Goal: Information Seeking & Learning: Understand process/instructions

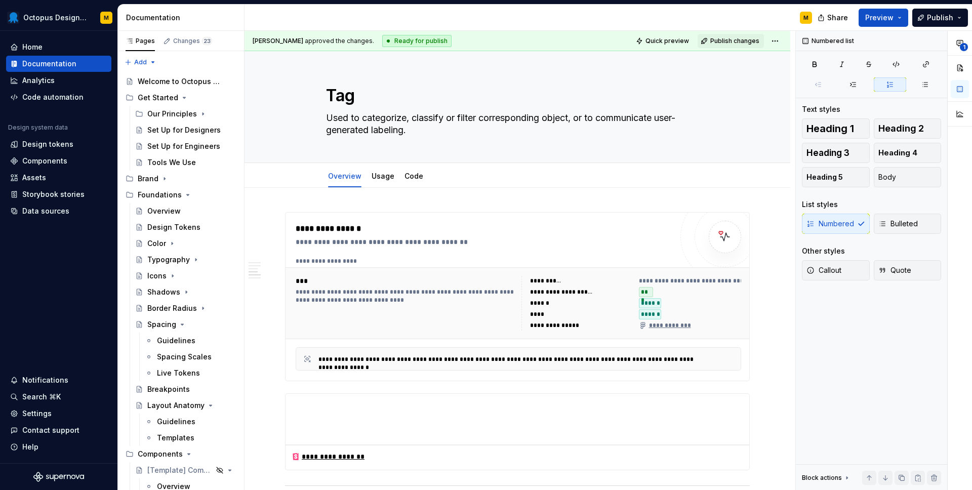
type textarea "*"
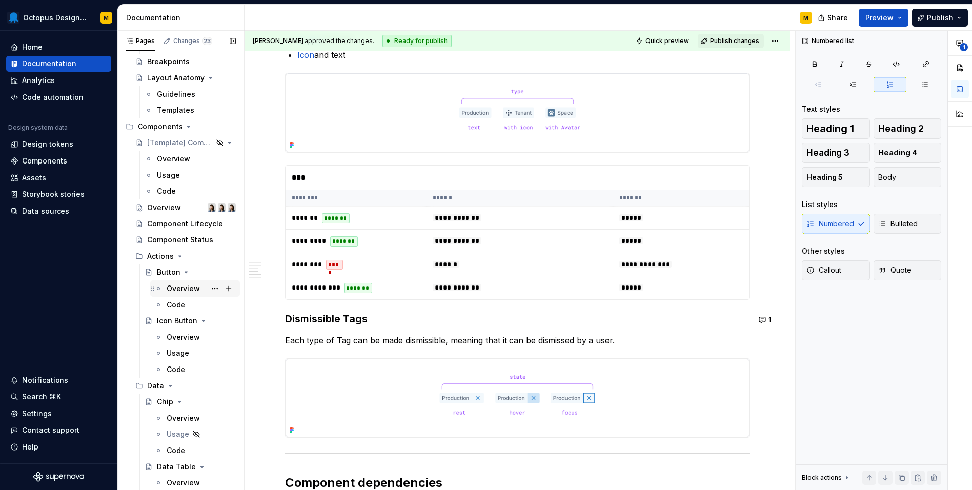
scroll to position [360, 0]
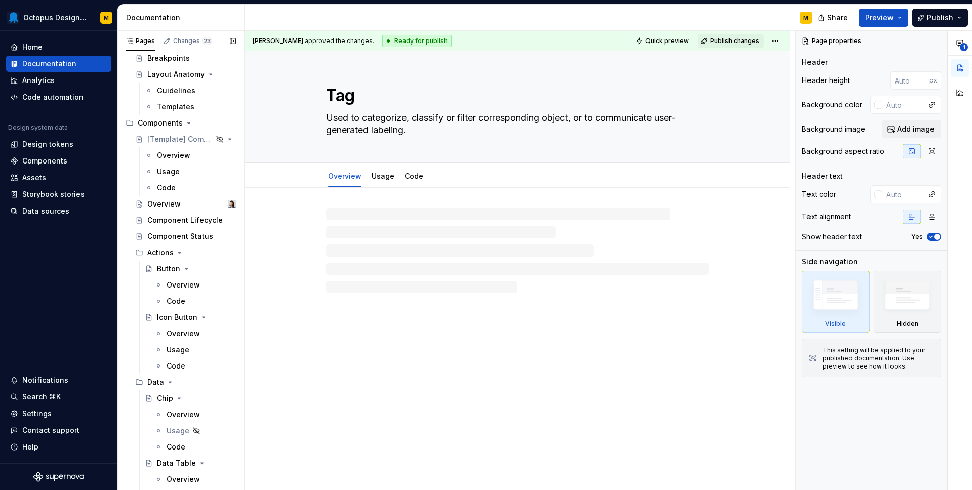
scroll to position [334, 0]
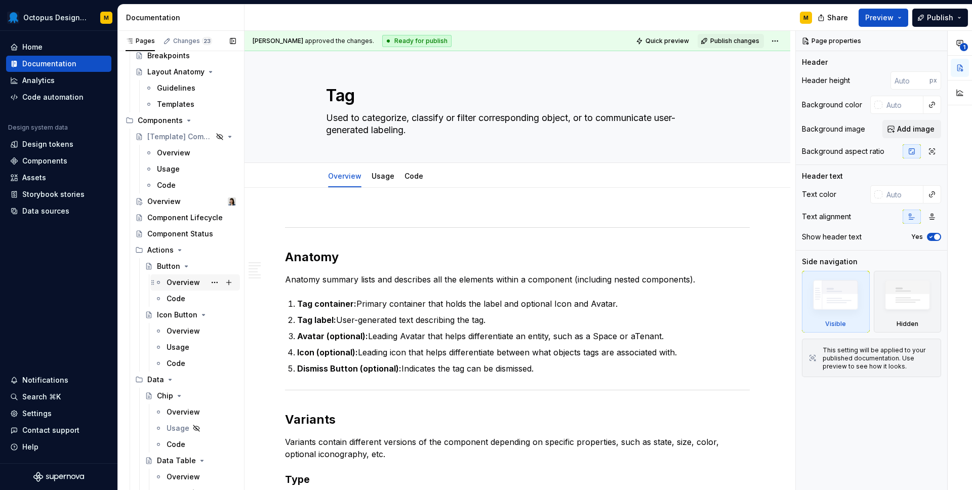
click at [180, 285] on div "Overview" at bounding box center [183, 283] width 33 height 10
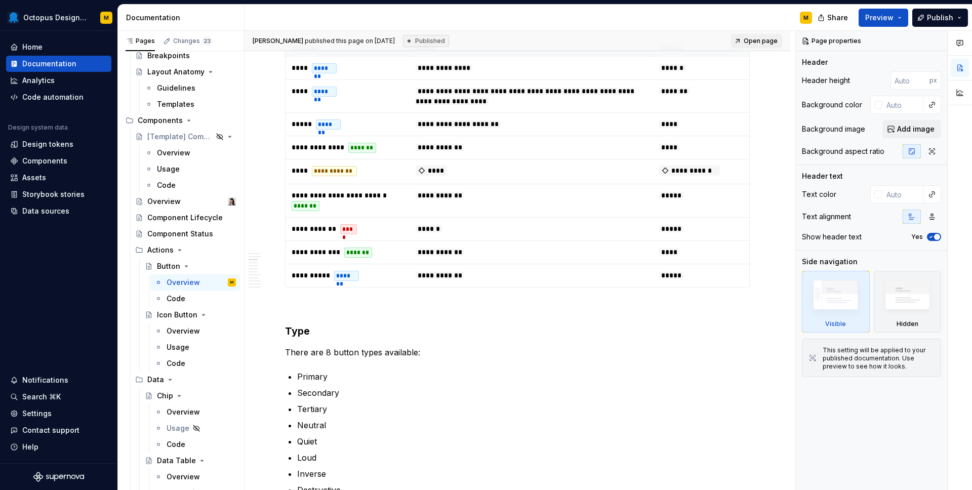
scroll to position [1035, 0]
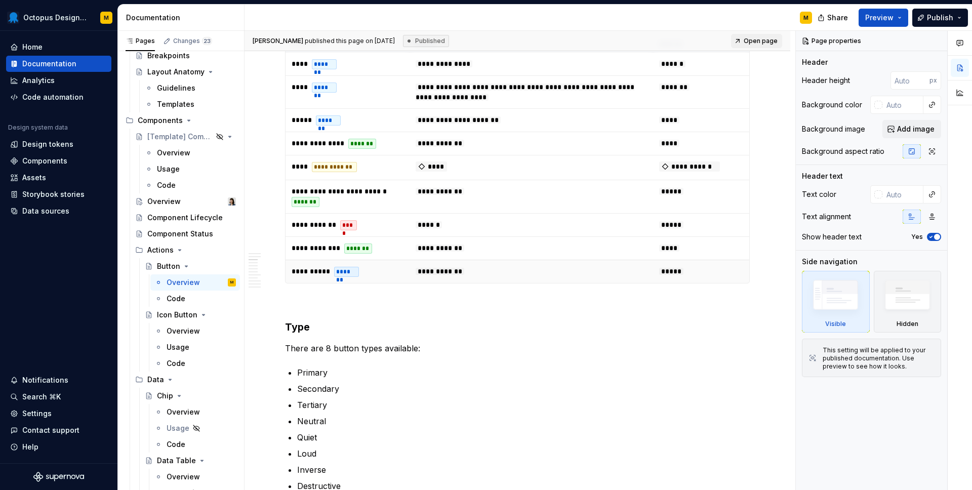
click at [514, 283] on td "**********" at bounding box center [532, 271] width 244 height 23
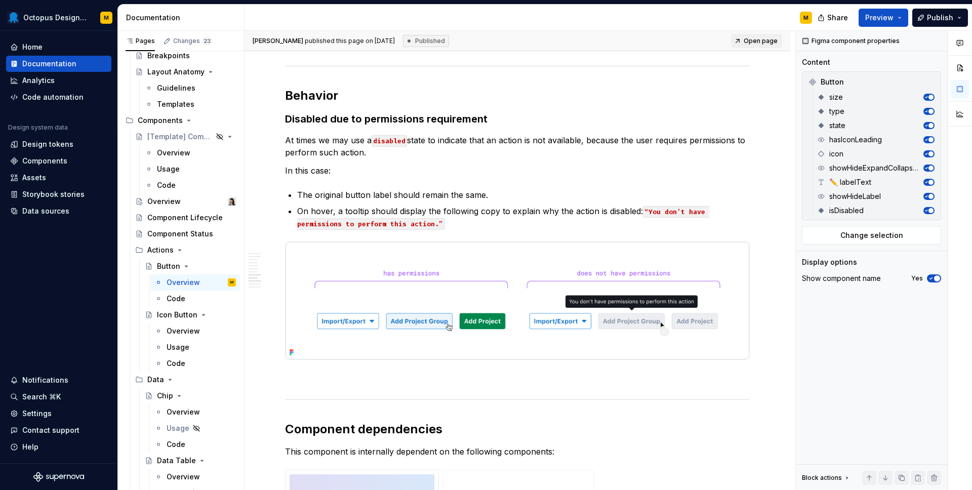
scroll to position [4783, 0]
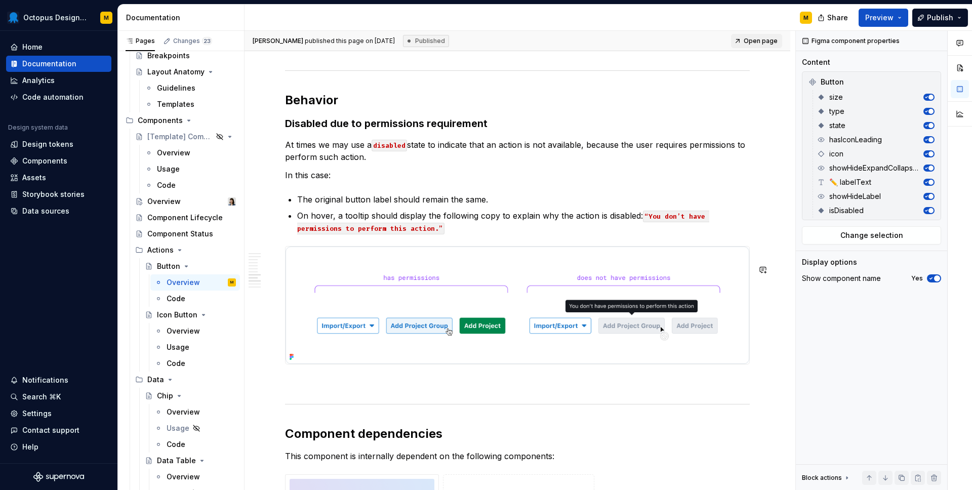
click at [351, 389] on p at bounding box center [517, 383] width 465 height 12
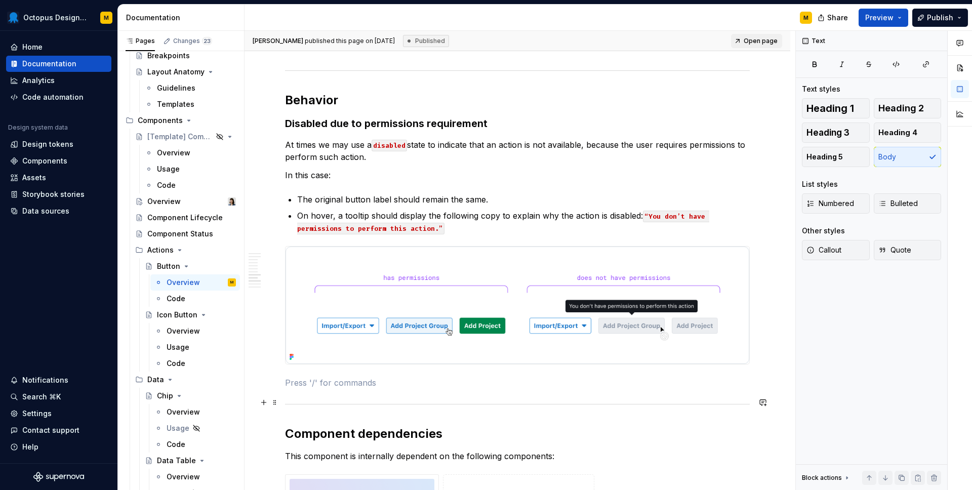
type textarea "*"
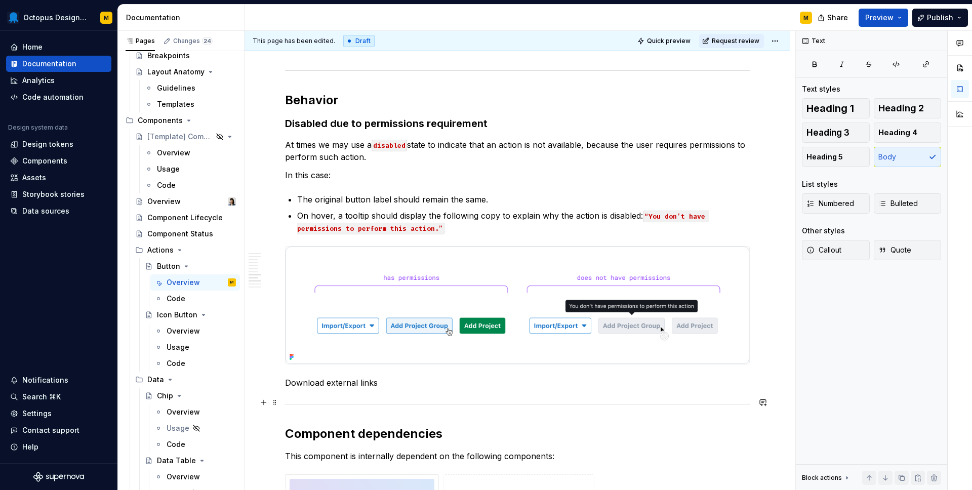
click at [316, 389] on p "Download external links" at bounding box center [517, 383] width 465 height 12
click at [363, 387] on button "button" at bounding box center [365, 384] width 14 height 14
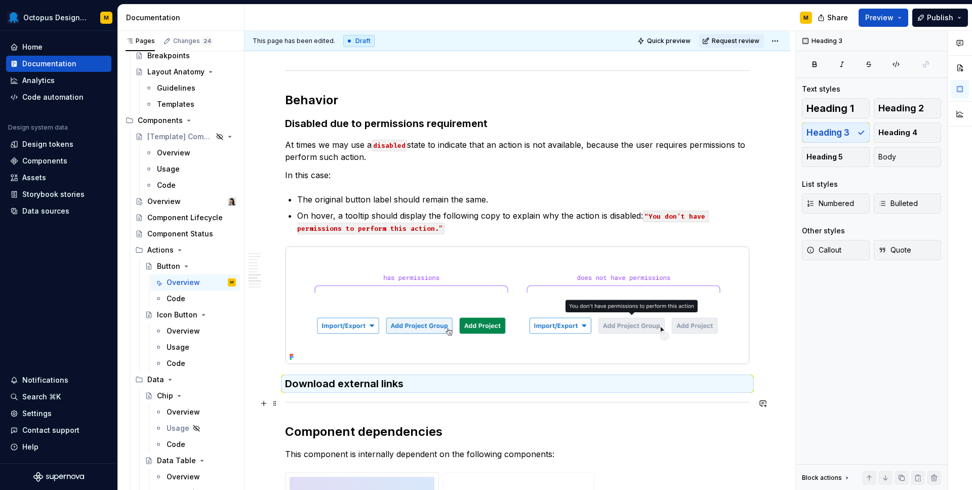
click at [423, 391] on h3 "Download external links" at bounding box center [517, 384] width 465 height 14
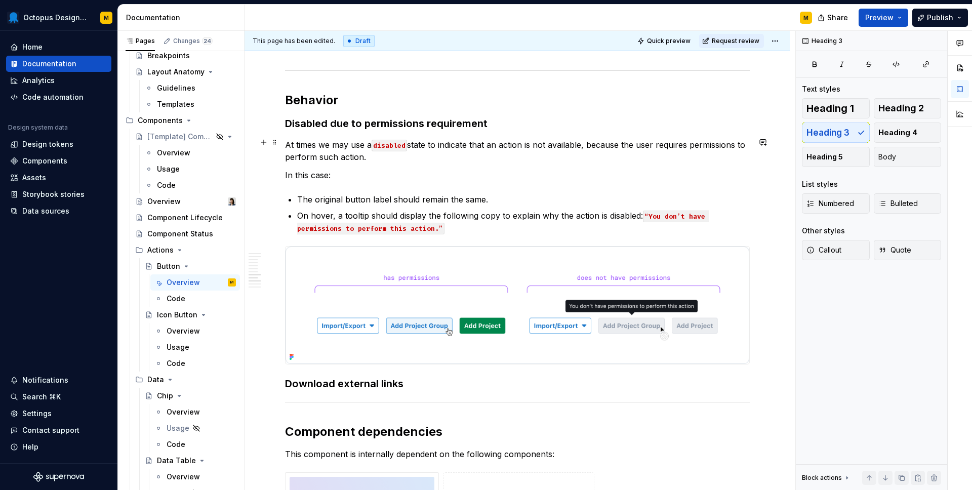
click at [320, 131] on h3 "Disabled due to permissions requirement" at bounding box center [517, 123] width 465 height 14
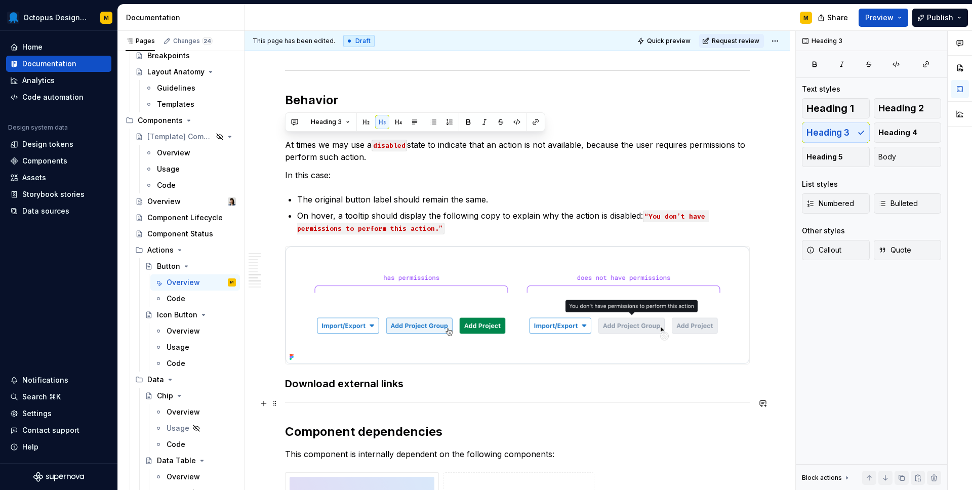
click at [437, 391] on h3 "Download external links" at bounding box center [517, 384] width 465 height 14
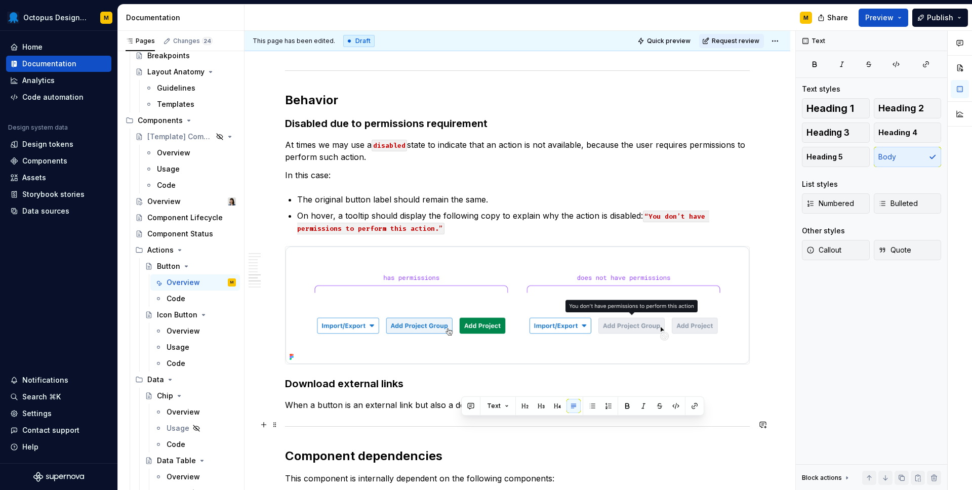
drag, startPoint x: 500, startPoint y: 425, endPoint x: 319, endPoint y: 432, distance: 181.4
click at [523, 411] on p "When a button is an external link but also a download" at bounding box center [517, 405] width 465 height 12
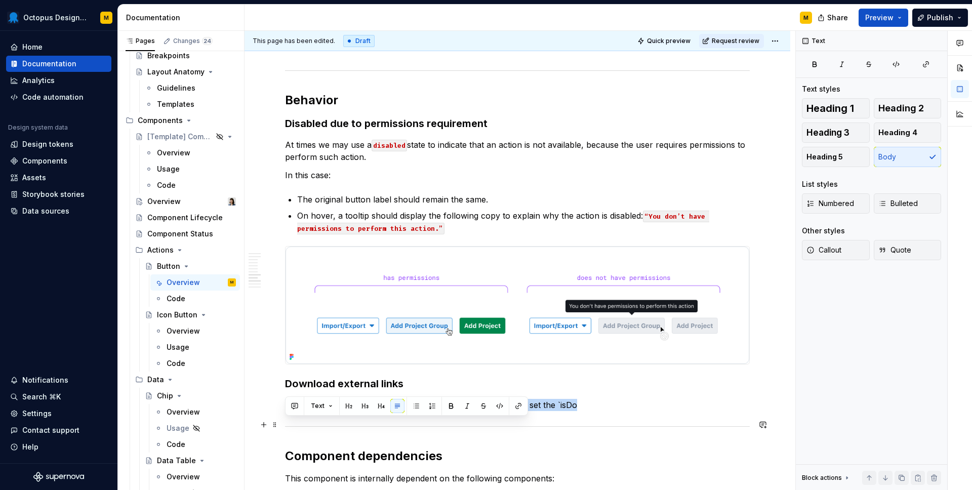
drag, startPoint x: 577, startPoint y: 425, endPoint x: 250, endPoint y: 424, distance: 327.7
click at [334, 391] on h3 "Download external links" at bounding box center [517, 384] width 465 height 14
drag, startPoint x: 582, startPoint y: 425, endPoint x: 284, endPoint y: 423, distance: 297.8
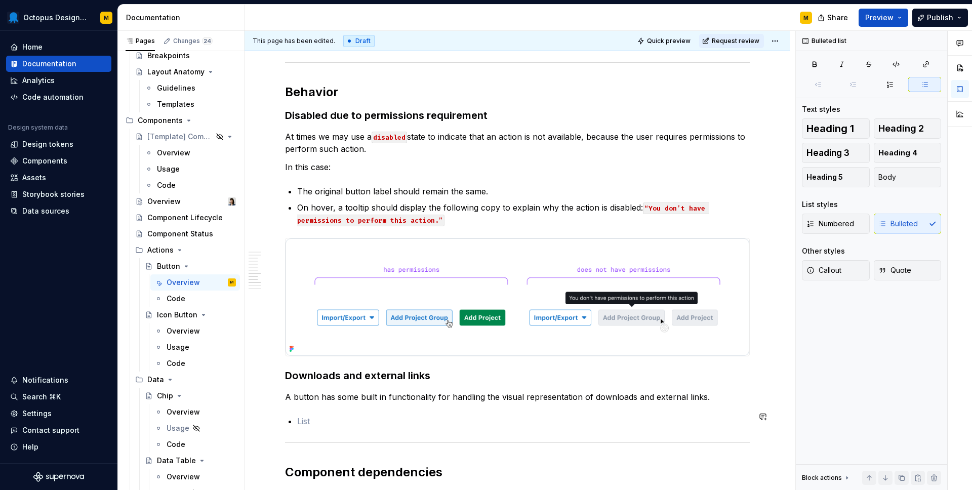
scroll to position [4797, 0]
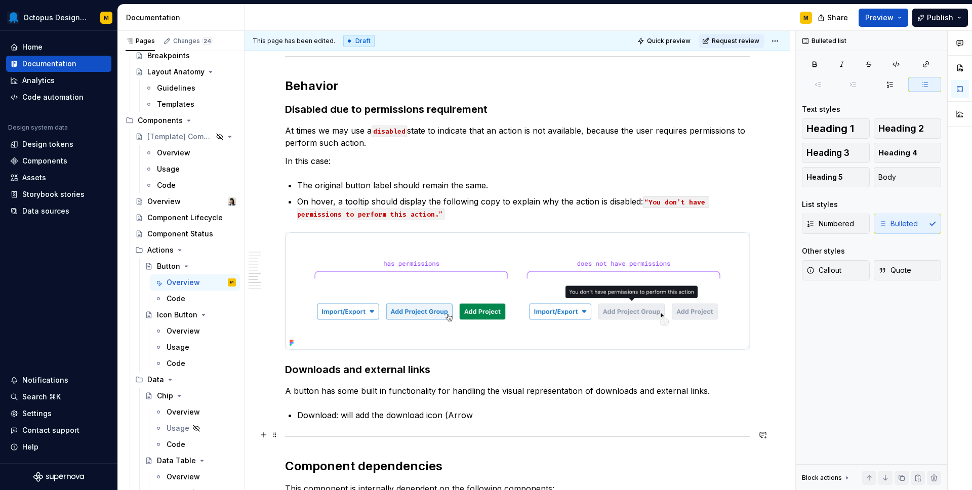
click at [455, 421] on p "Download: will add the download icon (Arrow" at bounding box center [523, 415] width 453 height 12
click at [440, 421] on p "Download: will add the download icon ArrowDownToSquareIcon" at bounding box center [523, 415] width 453 height 12
click at [553, 421] on p "Download: will add the download icon( ArrowDownToSquareIcon" at bounding box center [523, 415] width 453 height 12
click at [356, 421] on p "Download: will add the download icon( ArrowDownToSquareIcon )" at bounding box center [523, 415] width 453 height 12
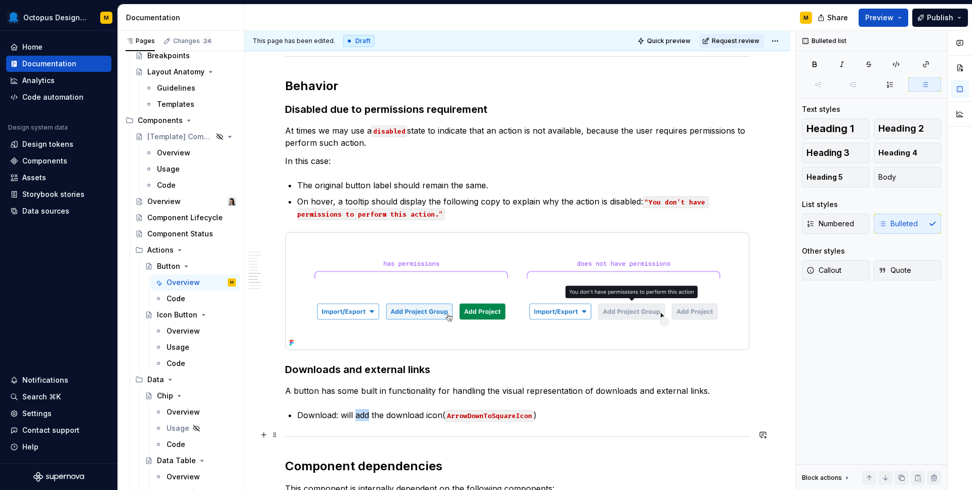
click at [356, 421] on p "Download: will add the download icon( ArrowDownToSquareIcon )" at bounding box center [523, 415] width 453 height 12
click at [615, 421] on p "Download: will automatically add the download icon( ArrowDownToSquareIcon )" at bounding box center [523, 415] width 453 height 12
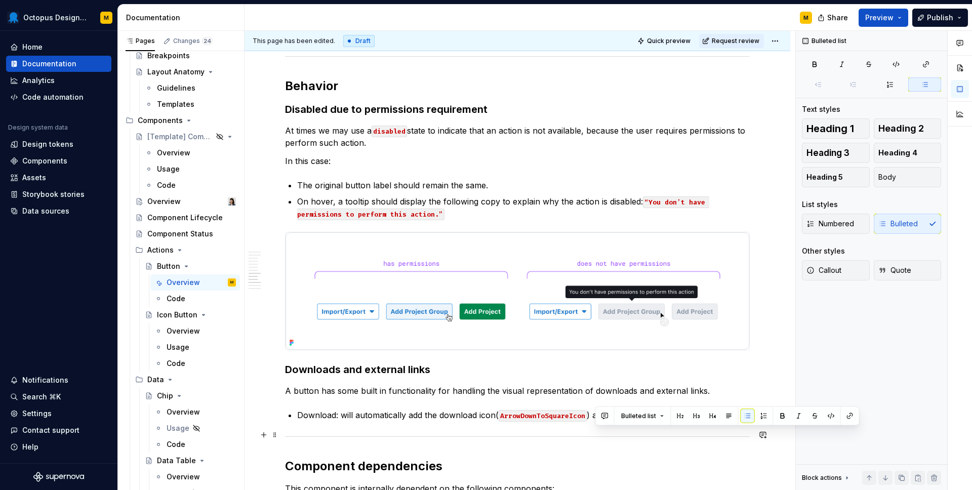
drag, startPoint x: 596, startPoint y: 437, endPoint x: 687, endPoint y: 434, distance: 90.7
click at [687, 421] on p "Download: will automatically add the download icon( ArrowDownToSquareIcon ) at …" at bounding box center [523, 415] width 453 height 12
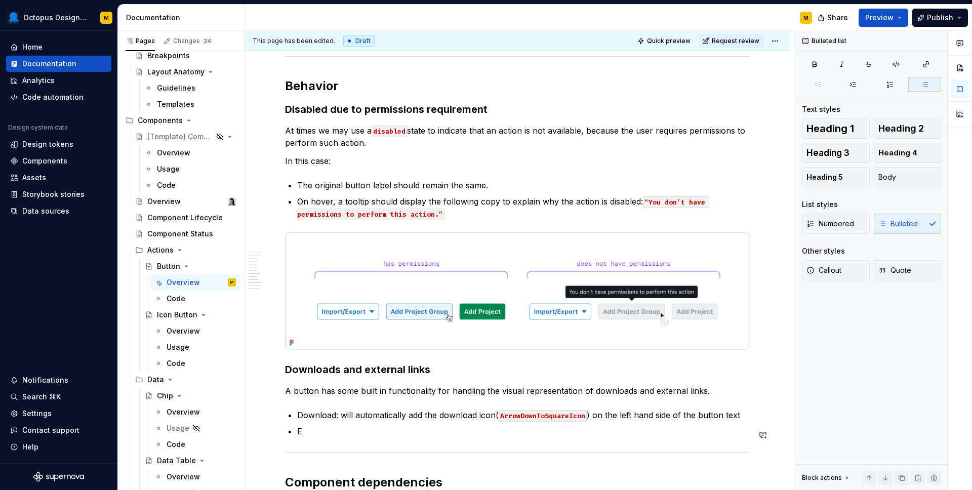
scroll to position [4814, 0]
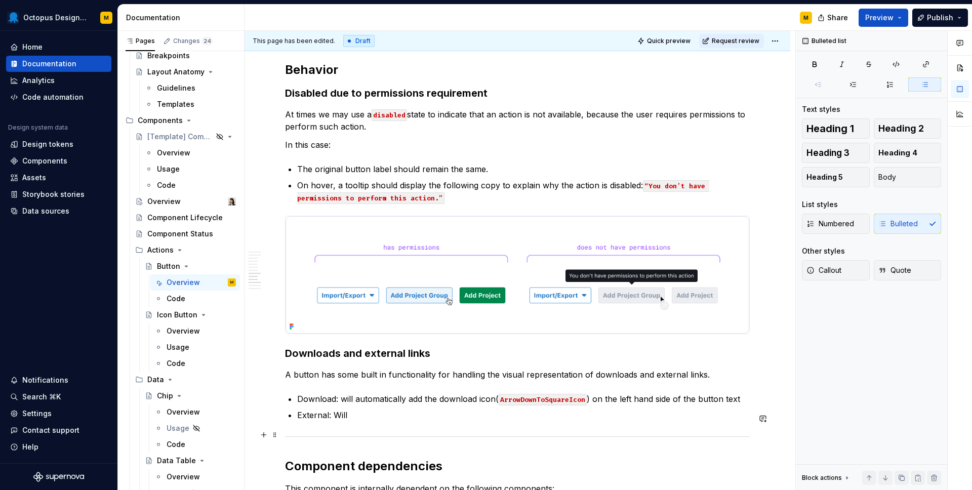
click at [318, 405] on p "Download: will automatically add the download icon( ArrowDownToSquareIcon ) on …" at bounding box center [523, 399] width 453 height 12
click at [372, 421] on p "External: Will" at bounding box center [523, 415] width 453 height 12
click at [494, 421] on p "External: will automatically add the external link icon ArrowUpRightFromSquareI…" at bounding box center [523, 415] width 453 height 12
click at [657, 421] on p "External: will automatically add the external link icon ( ArrowUpRightFromSquar…" at bounding box center [523, 415] width 453 height 12
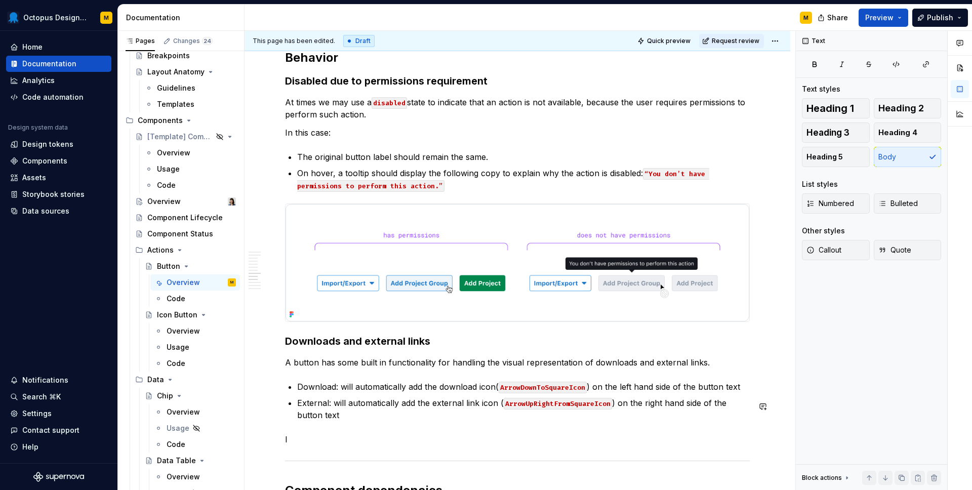
scroll to position [4850, 0]
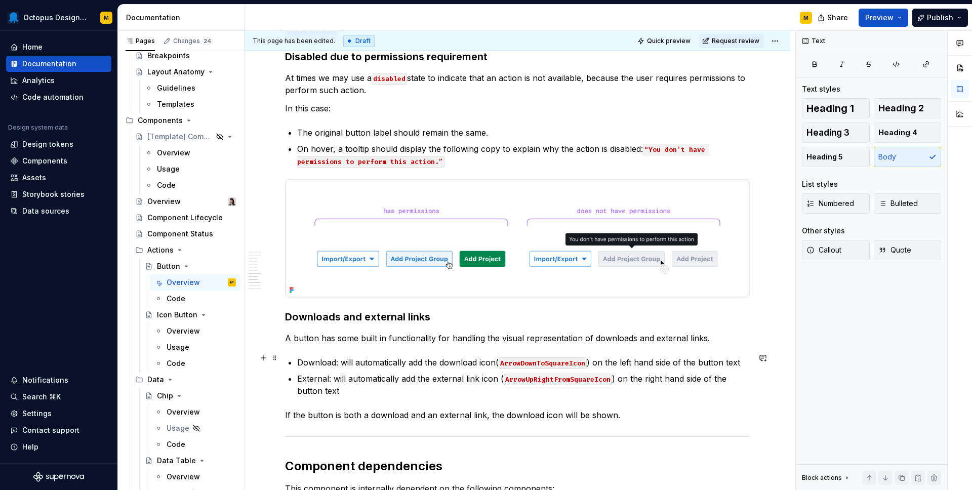
click at [339, 344] on p "A button has some built in functionality for handling the visual representation…" at bounding box center [517, 338] width 465 height 12
click at [632, 421] on p "If the button is both a download and an external link, the download icon will b…" at bounding box center [517, 415] width 465 height 12
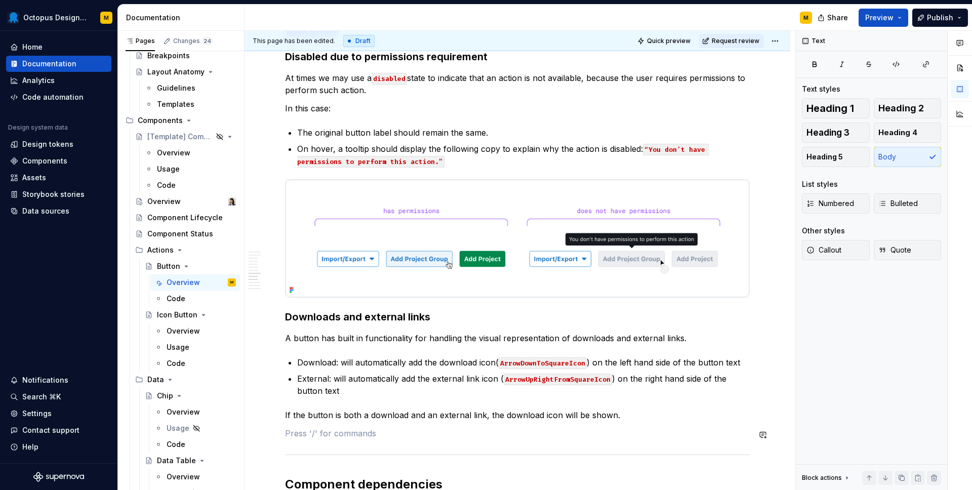
scroll to position [4868, 0]
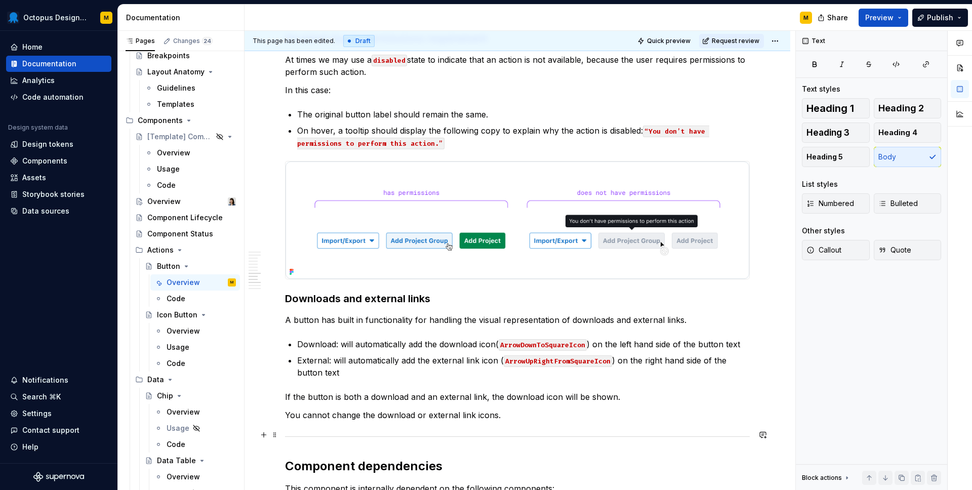
click at [373, 421] on p "You cannot change the download or external link icons." at bounding box center [517, 415] width 465 height 12
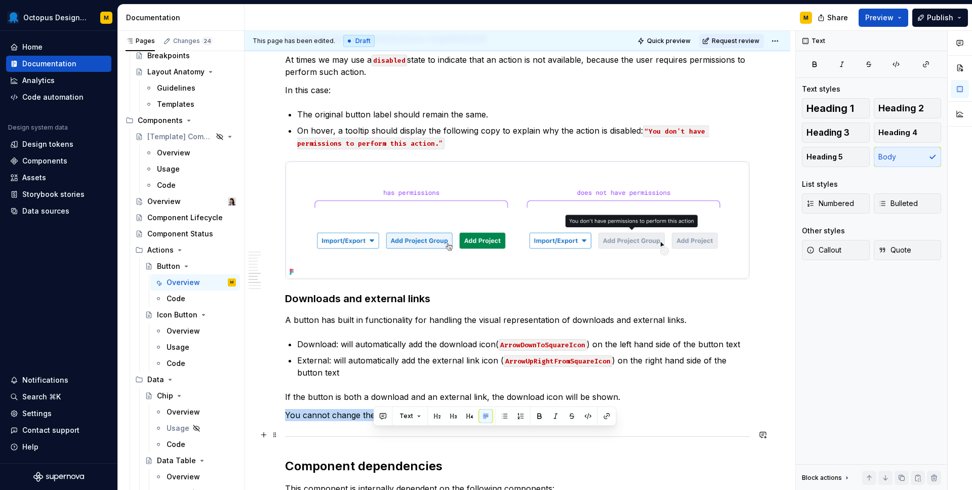
click at [373, 421] on p "You cannot change the download or external link icons." at bounding box center [517, 415] width 465 height 12
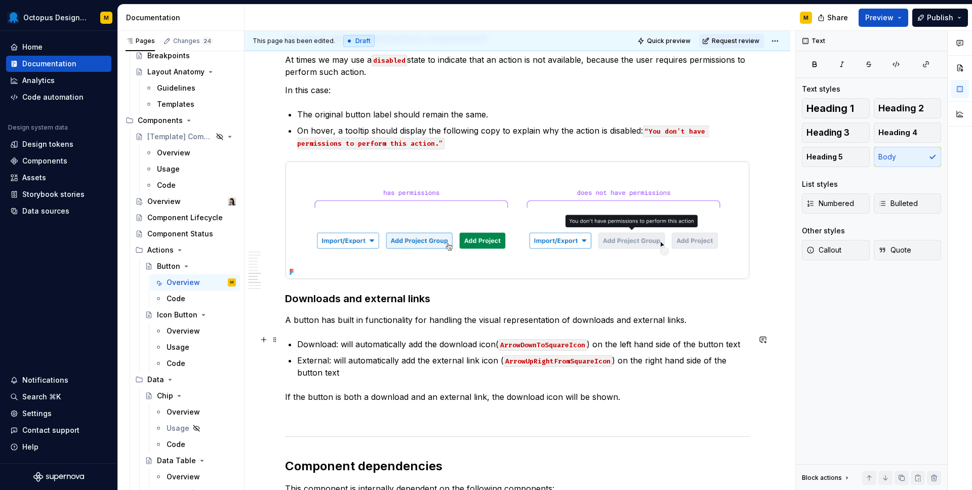
click at [696, 326] on p "A button has built in functionality for handling the visual representation of d…" at bounding box center [517, 320] width 465 height 12
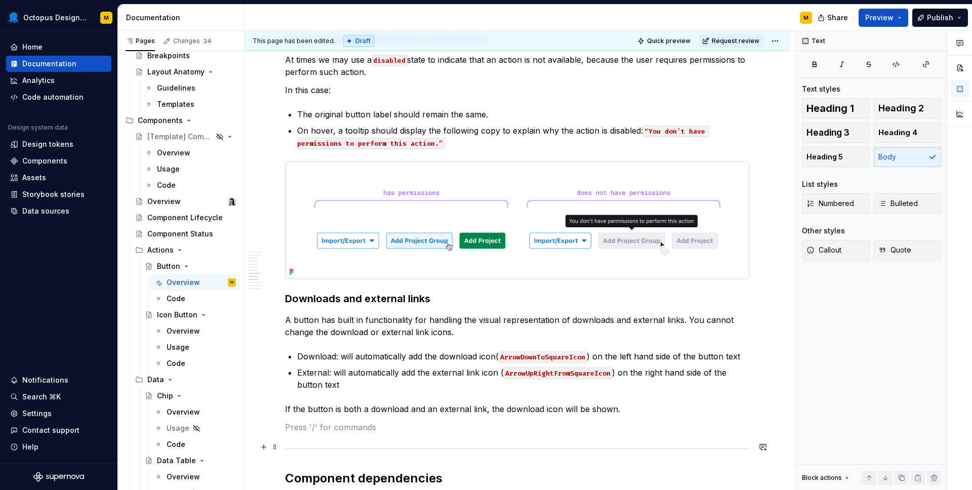
click at [364, 434] on p at bounding box center [517, 427] width 465 height 12
click at [367, 434] on p at bounding box center [517, 427] width 465 height 12
click at [352, 391] on p "External: will automatically add the external link icon ( ArrowUpRightFromSquar…" at bounding box center [523, 379] width 453 height 24
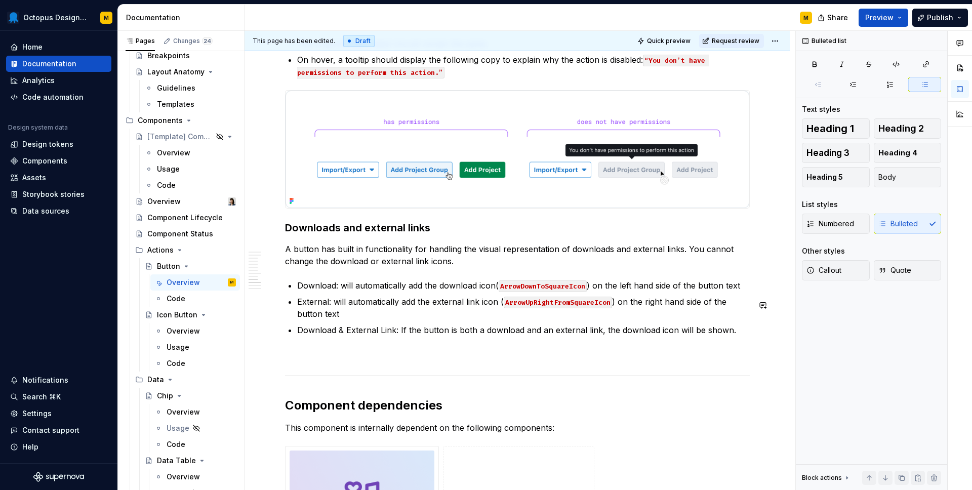
scroll to position [4944, 0]
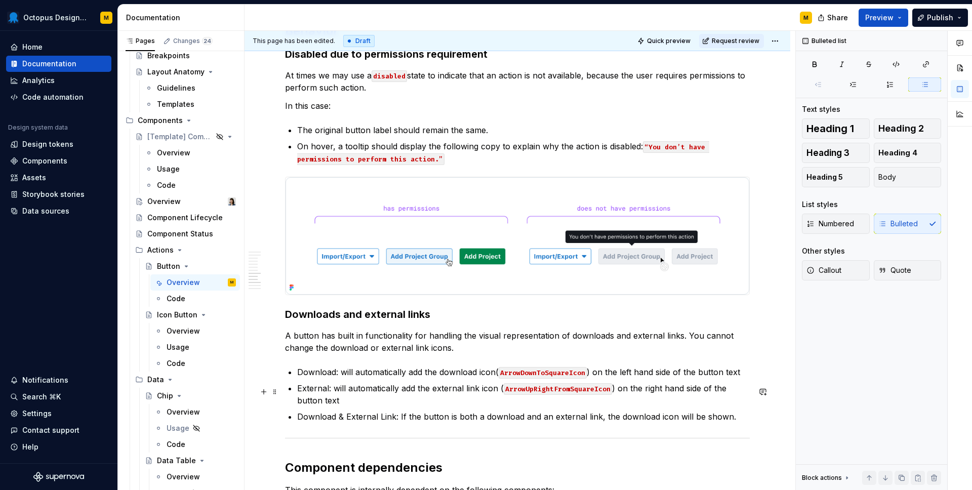
scroll to position [4855, 0]
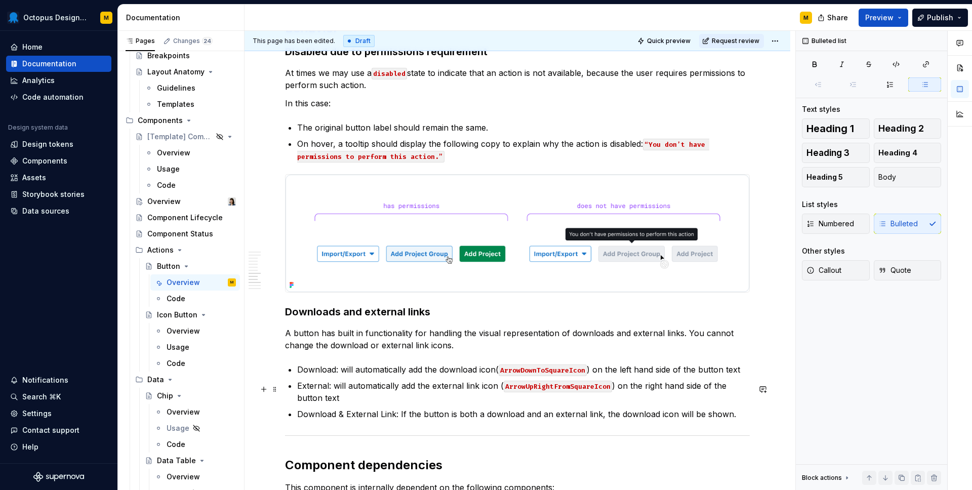
click at [320, 376] on p "Download: will automatically add the download icon( ArrowDownToSquareIcon ) on …" at bounding box center [523, 370] width 453 height 12
click at [312, 404] on p "External: will automatically add the external link icon ( ArrowUpRightFromSquar…" at bounding box center [523, 392] width 453 height 24
drag, startPoint x: 395, startPoint y: 434, endPoint x: 299, endPoint y: 436, distance: 95.7
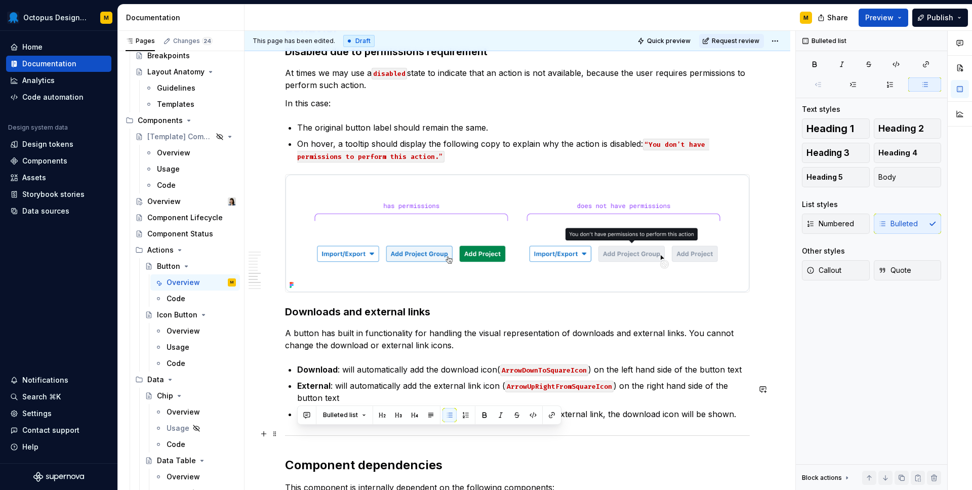
click at [299, 420] on p "Download & External Link: If the button is both a download and an external link…" at bounding box center [523, 414] width 453 height 12
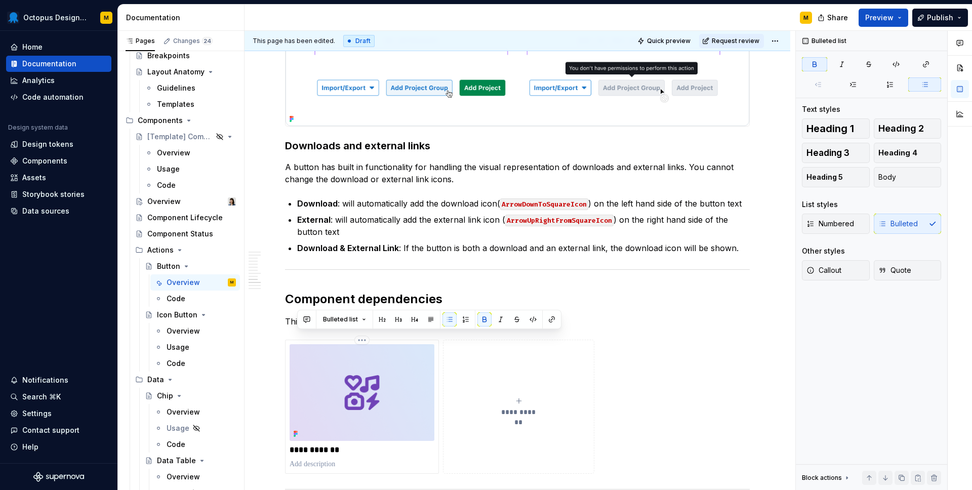
scroll to position [4930, 0]
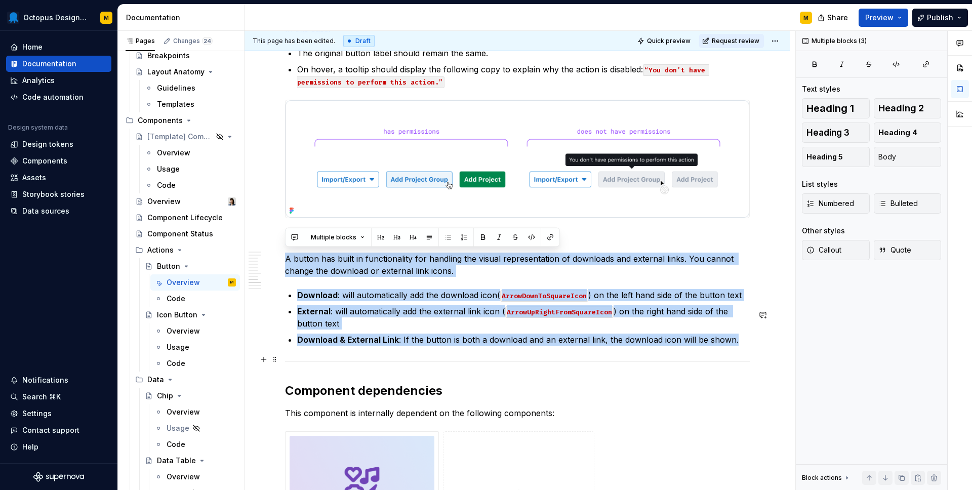
drag, startPoint x: 286, startPoint y: 256, endPoint x: 736, endPoint y: 364, distance: 463.0
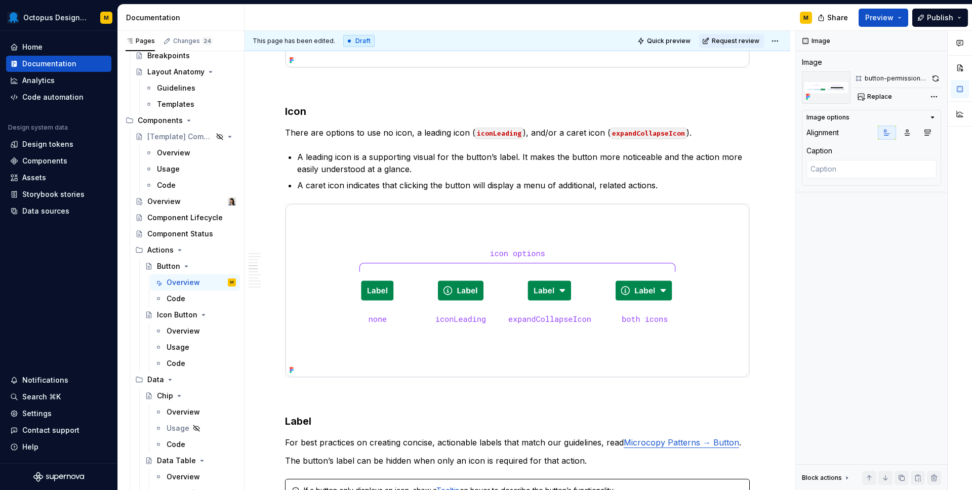
scroll to position [1974, 0]
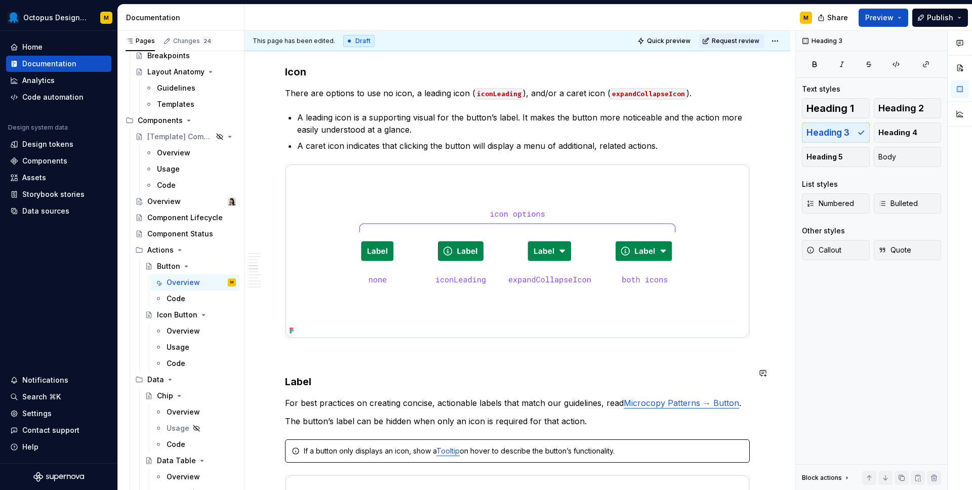
click at [398, 363] on p at bounding box center [517, 356] width 465 height 12
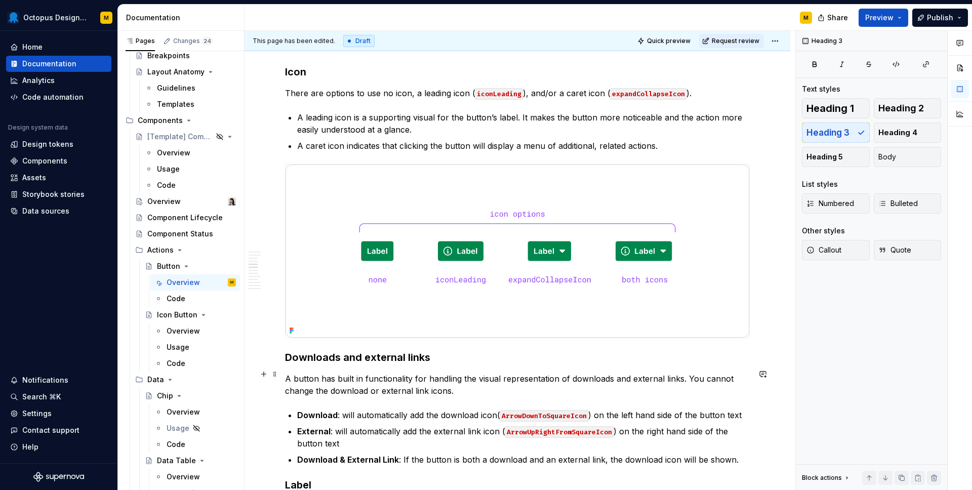
click at [378, 365] on h3 "Downloads and external links" at bounding box center [517, 357] width 465 height 14
click at [396, 353] on button "button" at bounding box center [399, 354] width 14 height 14
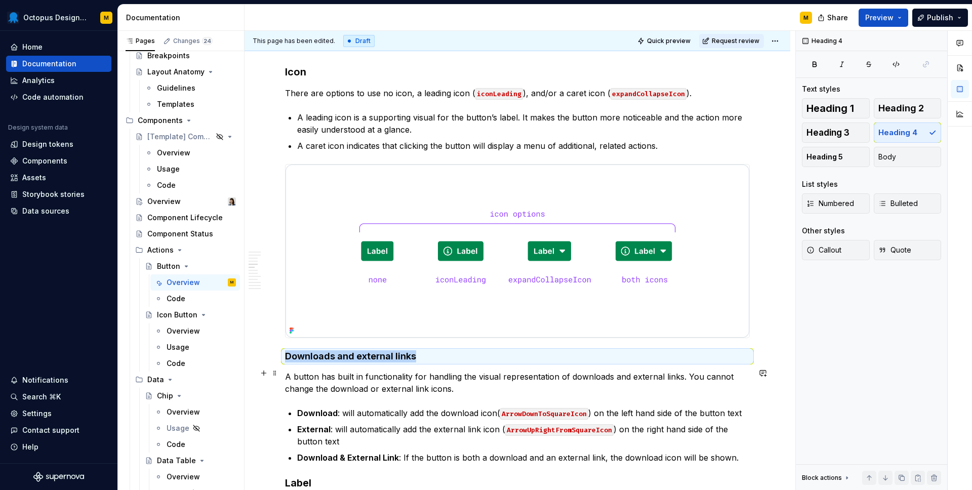
click at [419, 363] on h4 "Downloads and external links" at bounding box center [517, 356] width 465 height 12
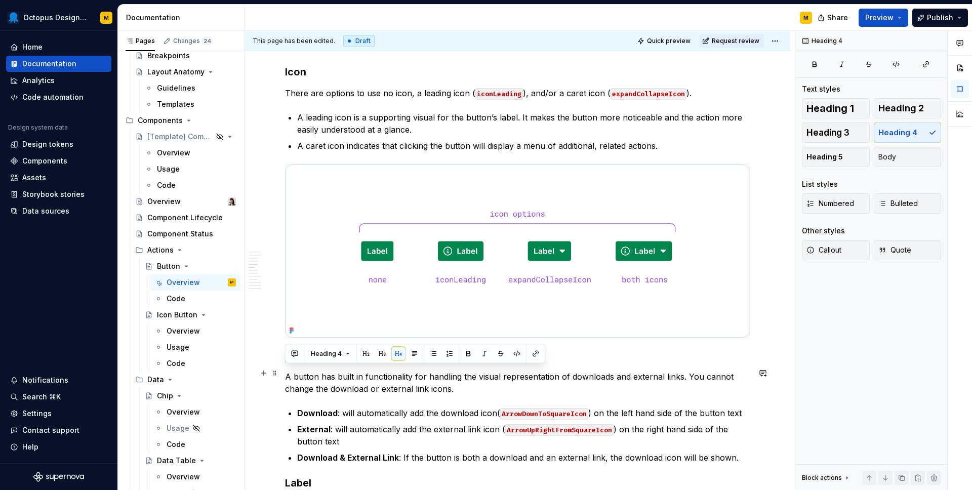
click at [419, 363] on h4 "Downloads and external links" at bounding box center [517, 356] width 465 height 12
click at [412, 394] on p "A button has built in functionality for handling the visual representation of d…" at bounding box center [517, 383] width 465 height 24
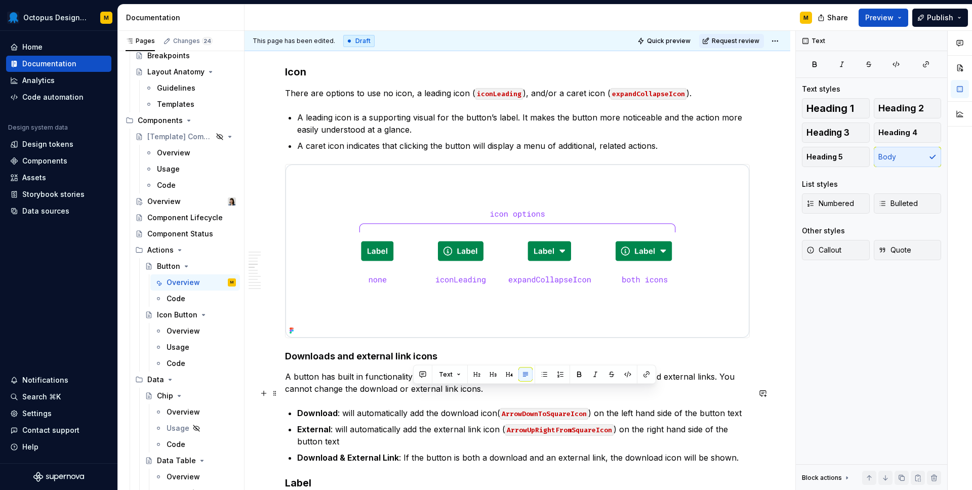
drag, startPoint x: 413, startPoint y: 394, endPoint x: 442, endPoint y: 394, distance: 28.9
click at [442, 394] on p "A button has built in functionality in code for handling the visual representat…" at bounding box center [517, 383] width 465 height 24
click at [490, 395] on p "A button has built in functionality in code for handling the visual representat…" at bounding box center [517, 383] width 465 height 24
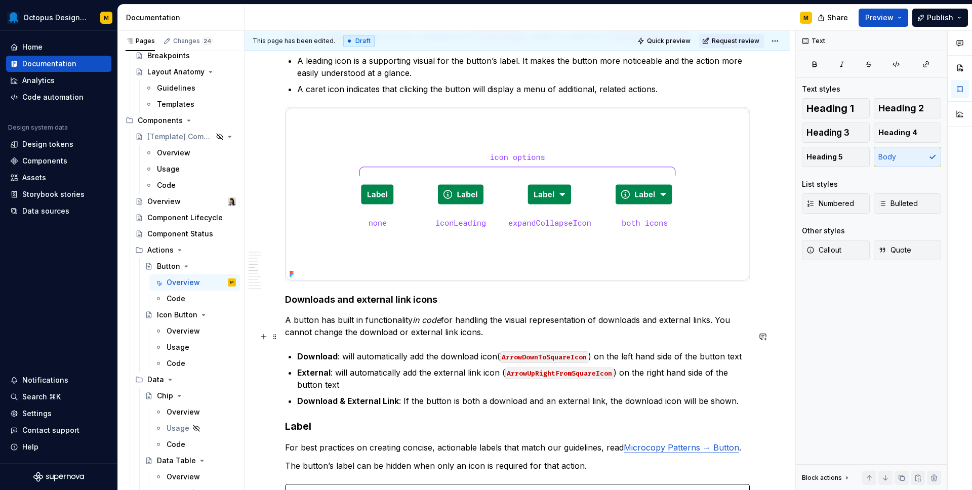
scroll to position [2034, 0]
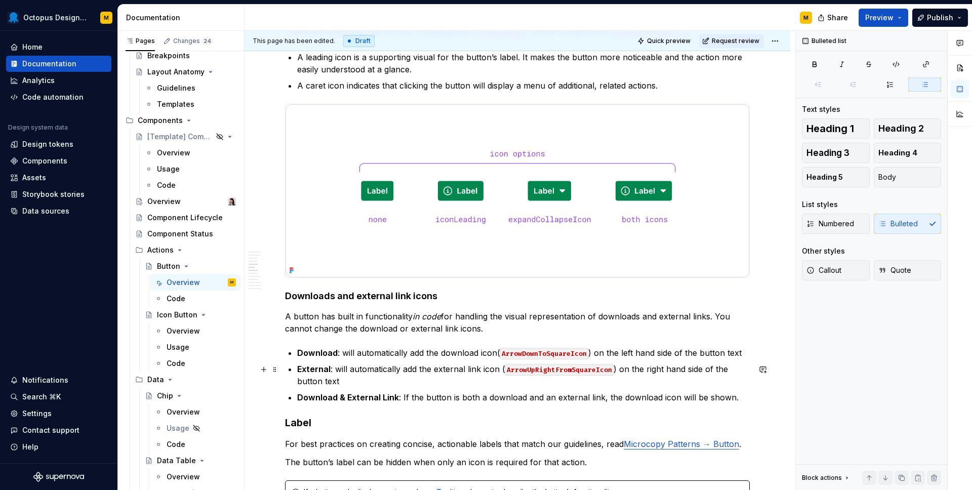
click at [593, 359] on p "Download : will automatically add the download icon( ArrowDownToSquareIcon ) on…" at bounding box center [523, 353] width 453 height 12
click at [305, 358] on strong "Download" at bounding box center [317, 353] width 41 height 10
click at [482, 335] on p "A button has built in functionality in code for handling the visual representat…" at bounding box center [517, 322] width 465 height 24
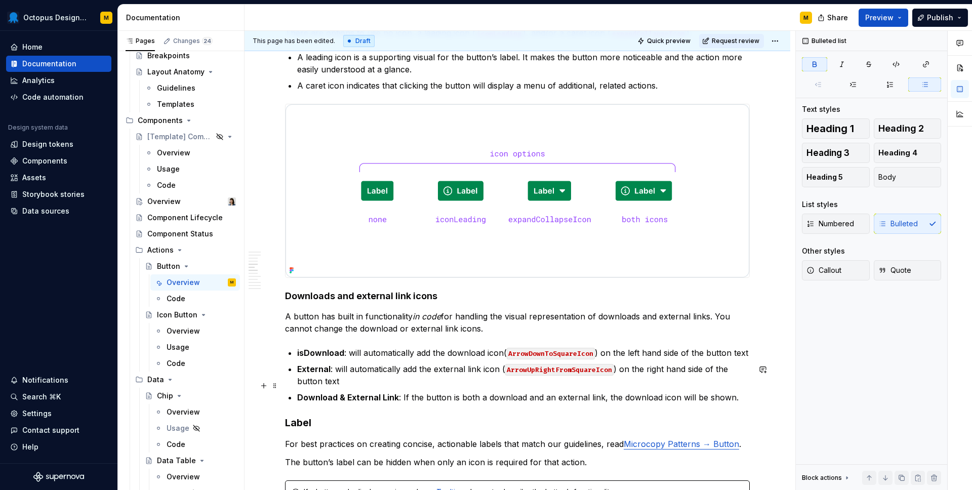
click at [304, 374] on strong "External" at bounding box center [313, 369] width 33 height 10
click at [301, 403] on strong "Download & External Link" at bounding box center [348, 398] width 102 height 10
drag, startPoint x: 355, startPoint y: 414, endPoint x: 404, endPoint y: 415, distance: 49.2
click at [404, 404] on p "isDownload & External Link : If the button is both a download and an external l…" at bounding box center [523, 398] width 453 height 12
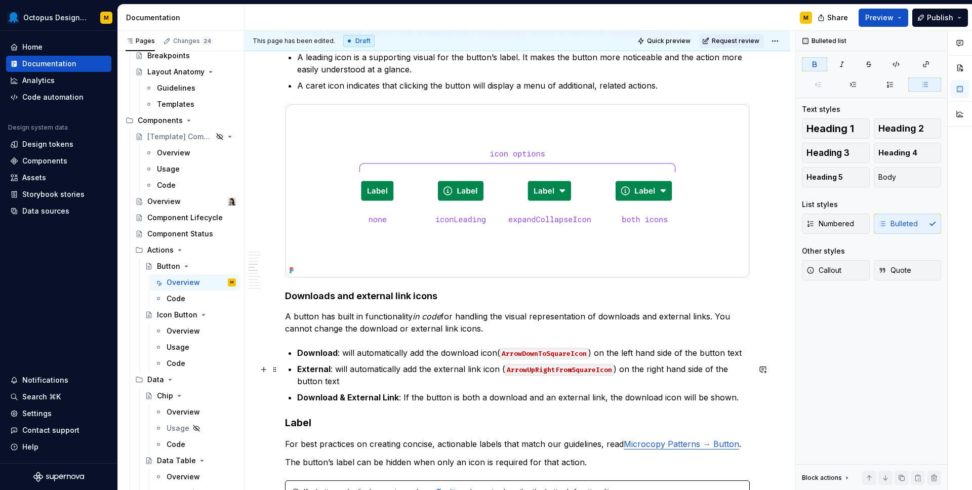
click at [342, 359] on p "Download : will automatically add the download icon( ArrowDownToSquareIcon ) on…" at bounding box center [523, 353] width 453 height 12
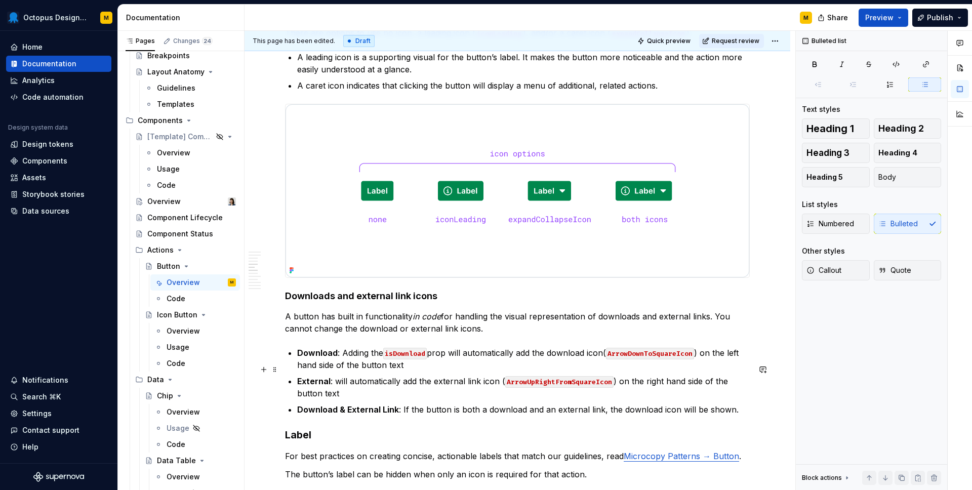
click at [352, 370] on p "Download : Adding the isDownload prop will automatically add the download icon(…" at bounding box center [523, 359] width 453 height 24
click at [448, 371] on p "Download : Setting the isDownload prop will automatically add the download icon…" at bounding box center [523, 359] width 453 height 24
click at [334, 398] on p "External : will automatically add the external link icon ( ArrowUpRightFromSqua…" at bounding box center [523, 387] width 453 height 24
click at [460, 370] on p "Download : Setting the isDownload prop to true will automatically add the downl…" at bounding box center [523, 359] width 453 height 24
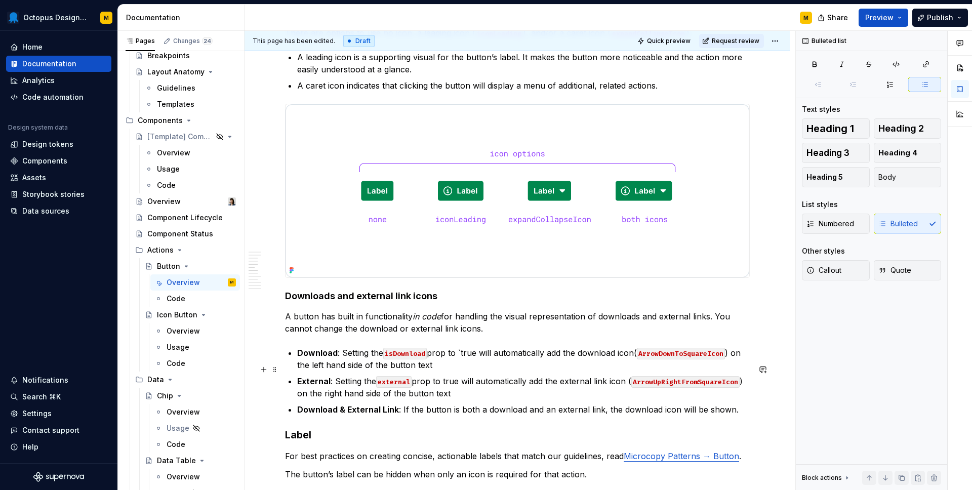
click at [477, 370] on p "Download : Setting the isDownload prop to `true will automatically add the down…" at bounding box center [523, 359] width 453 height 24
click at [444, 394] on p "External : Setting the external prop to true will automatically add the externa…" at bounding box center [523, 387] width 453 height 24
click at [460, 398] on p "External : Setting the external prop to `true will automatically add the extern…" at bounding box center [523, 387] width 453 height 24
click at [461, 398] on p "External : Setting the external prop to `true will automatically add the extern…" at bounding box center [523, 387] width 453 height 24
drag, startPoint x: 409, startPoint y: 427, endPoint x: 602, endPoint y: 432, distance: 193.0
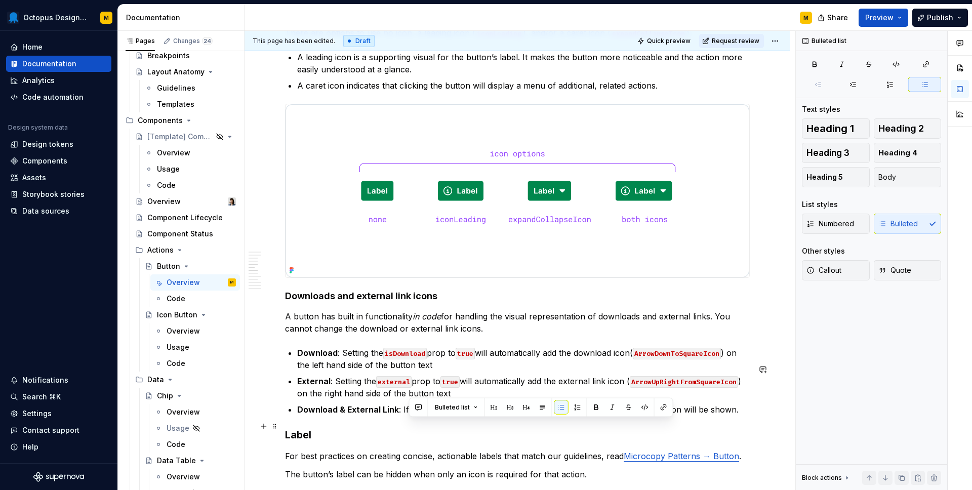
click at [602, 416] on p "Download & External Link : If the button is both a download and an external lin…" at bounding box center [523, 410] width 453 height 12
click at [737, 416] on p "Download & External Link : If the button is both a download and an external lin…" at bounding box center [523, 410] width 453 height 12
click at [601, 416] on p "Download & External Link : If the button is both a download and an external lin…" at bounding box center [523, 410] width 453 height 12
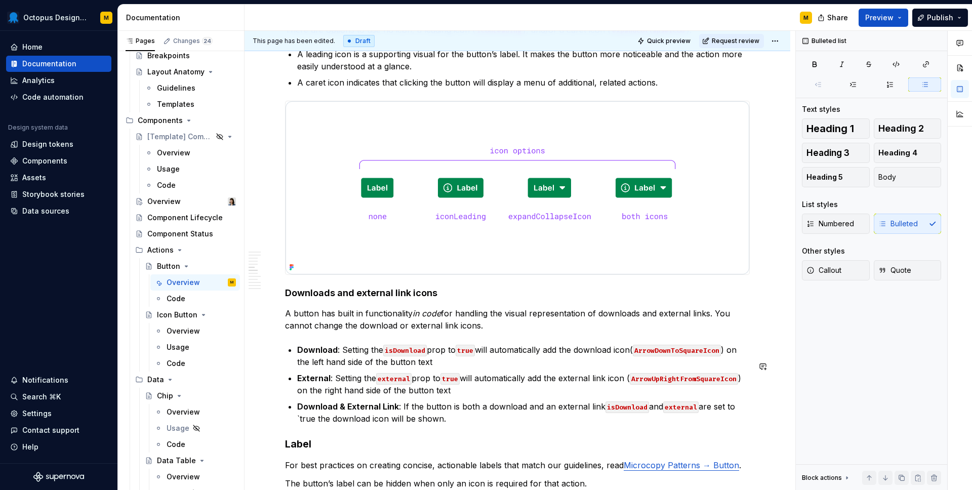
scroll to position [2038, 0]
click at [325, 424] on p "Download & External Link : If the button is both a download and an external lin…" at bounding box center [523, 412] width 453 height 24
click at [469, 424] on p "Download & External Link : If the button is both a download and an external lin…" at bounding box center [523, 412] width 453 height 24
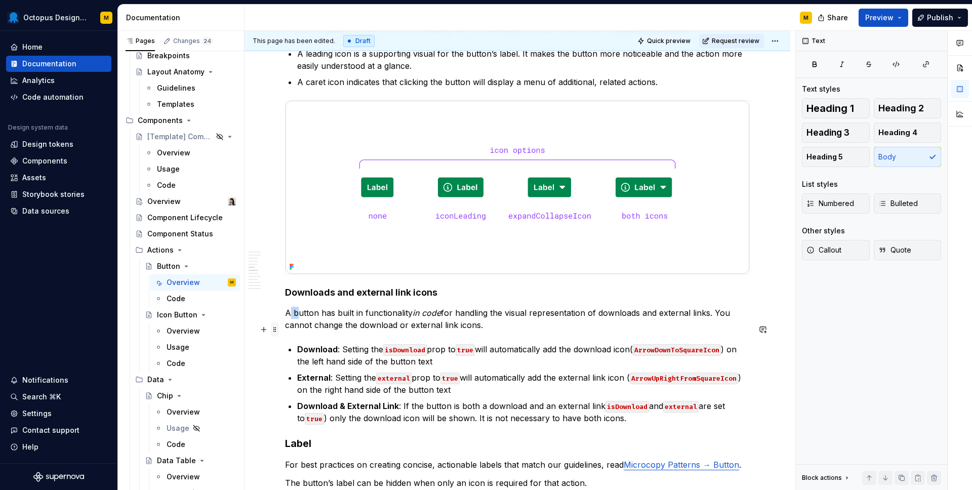
drag, startPoint x: 290, startPoint y: 330, endPoint x: 275, endPoint y: 330, distance: 14.7
click at [358, 331] on p "The button has built in functionality in code for handling the visual represent…" at bounding box center [517, 319] width 465 height 24
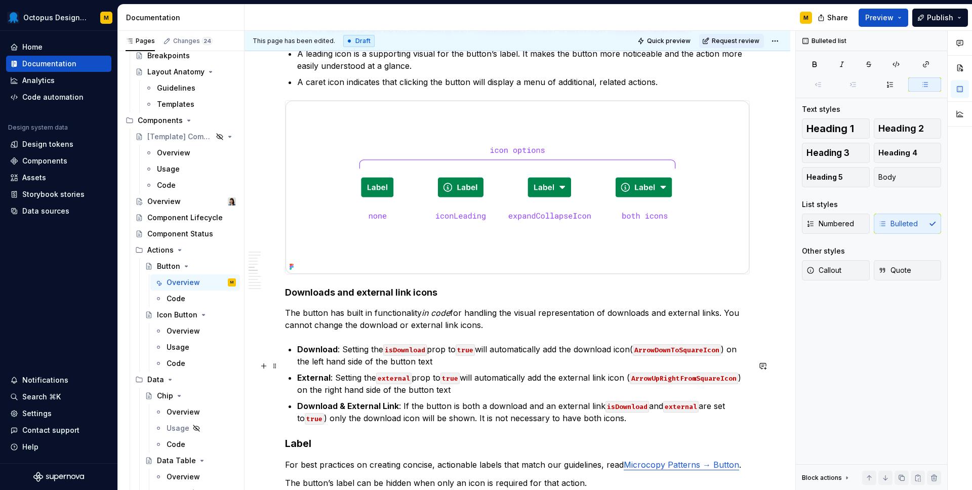
click at [427, 368] on p "Download : Setting the isDownload prop to true will automatically add the downl…" at bounding box center [523, 355] width 453 height 24
click at [439, 368] on p "Download : Setting the isDownload prop to true will automatically add the downl…" at bounding box center [523, 355] width 453 height 24
click at [471, 396] on p "External : Setting the external prop to true will automatically add the externa…" at bounding box center [523, 384] width 453 height 24
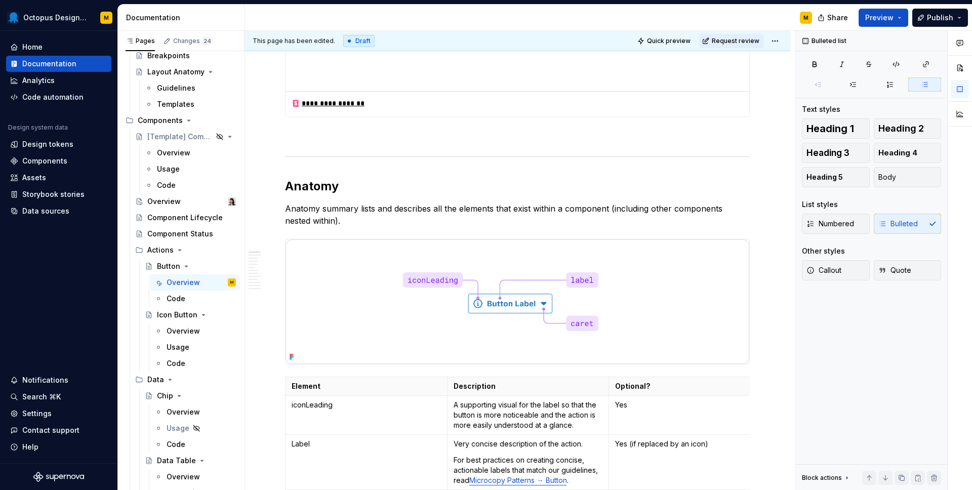
scroll to position [0, 0]
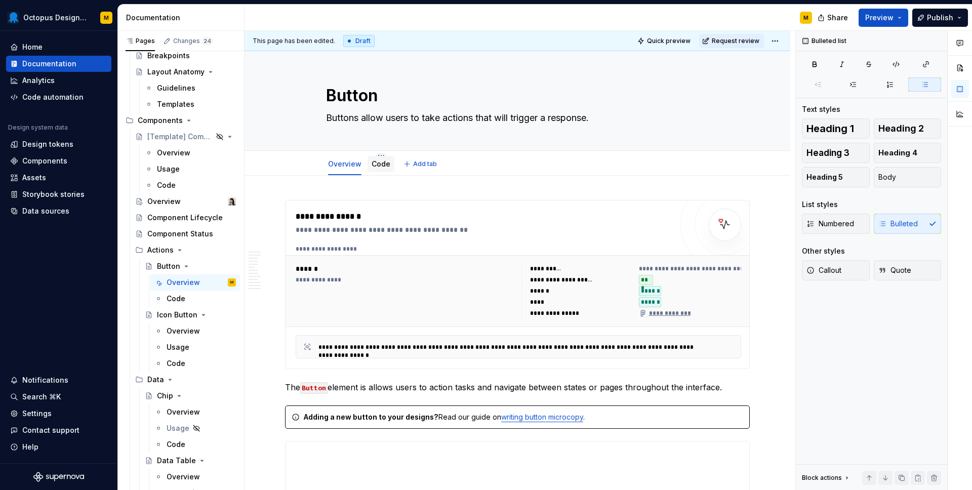
click at [384, 167] on link "Code" at bounding box center [381, 164] width 19 height 9
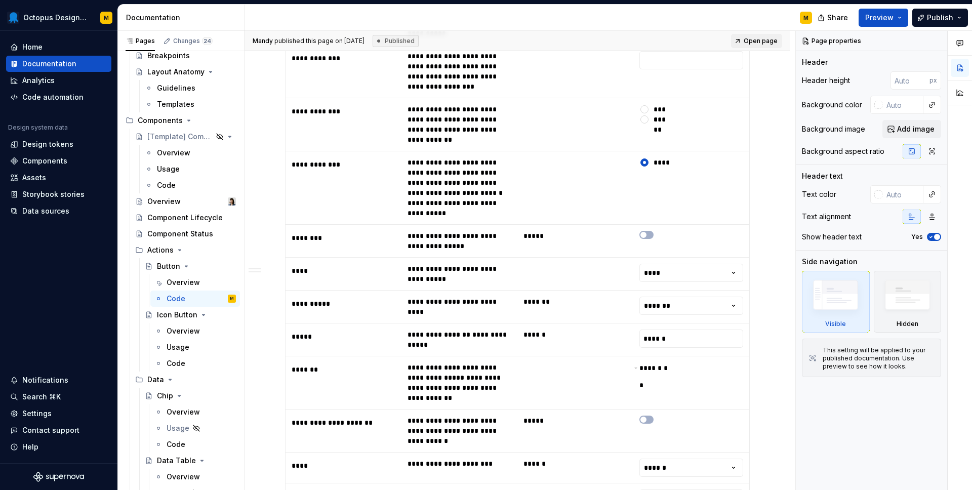
scroll to position [606, 0]
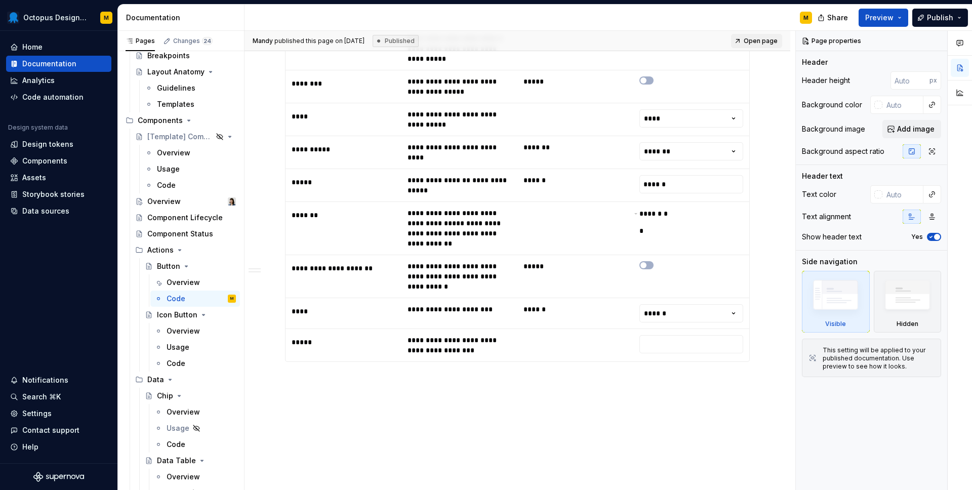
click at [497, 369] on div "**********" at bounding box center [518, 45] width 546 height 952
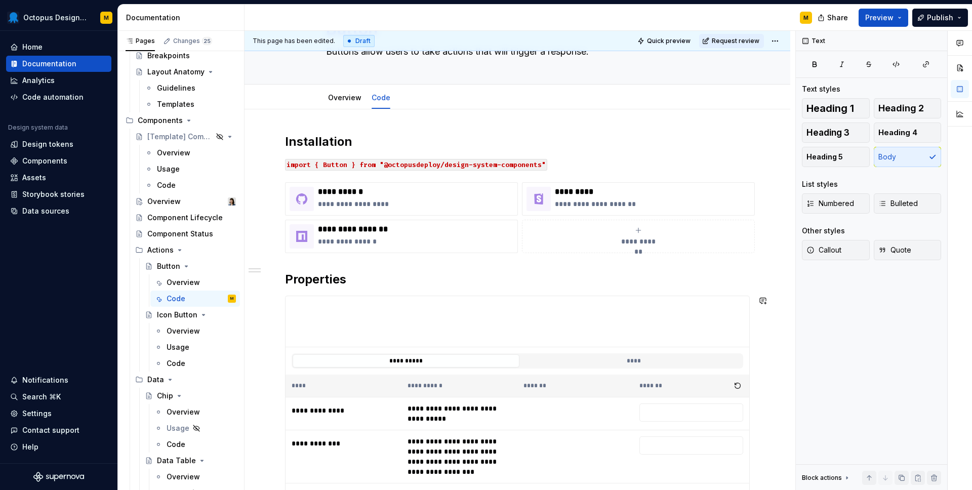
scroll to position [58, 0]
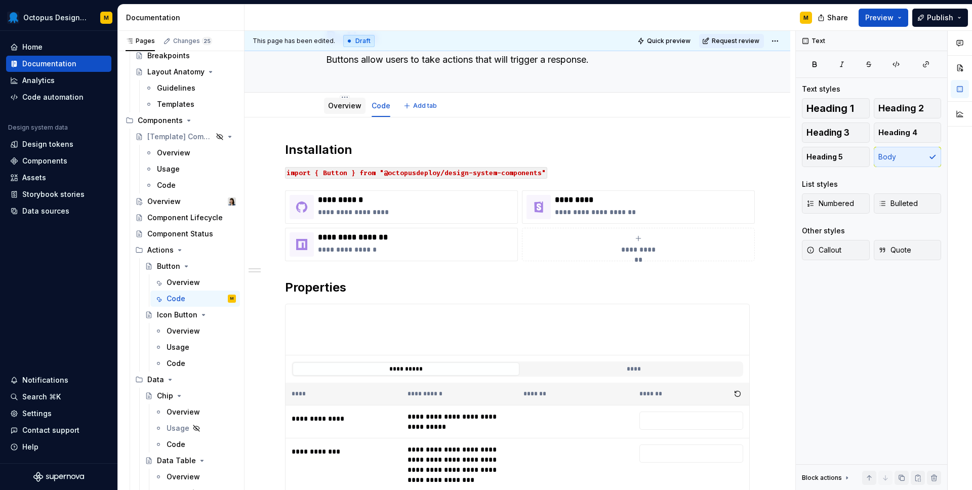
click at [352, 111] on div "Overview" at bounding box center [344, 106] width 33 height 12
click at [340, 106] on link "Overview" at bounding box center [344, 105] width 33 height 9
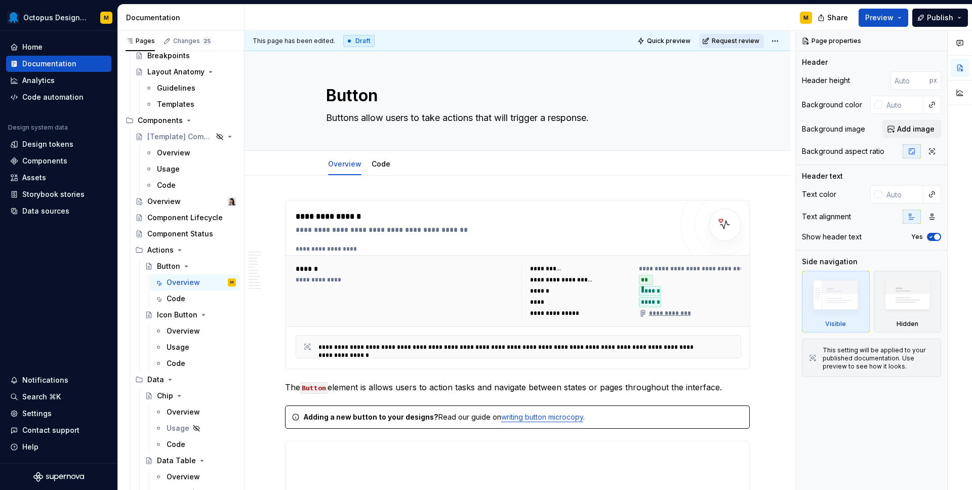
click at [735, 38] on span "Request review" at bounding box center [736, 41] width 48 height 8
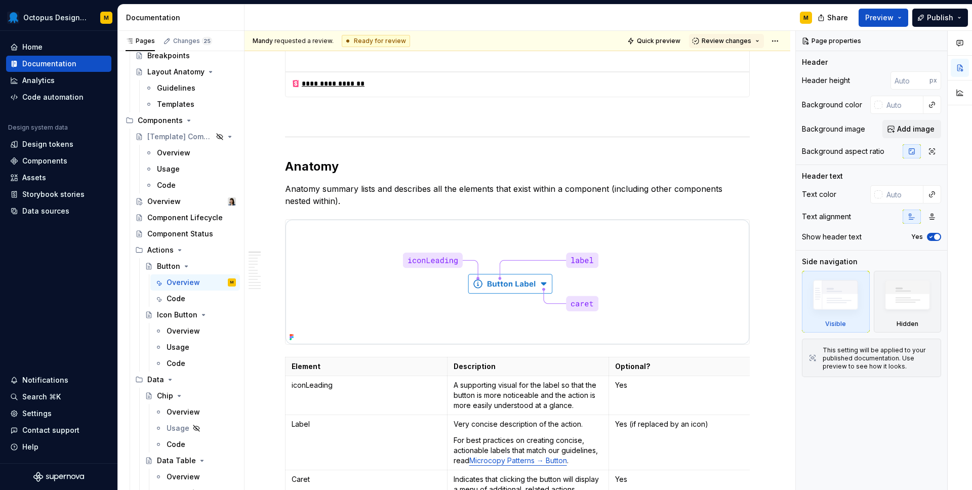
scroll to position [421, 0]
click at [651, 45] on button "Quick preview" at bounding box center [655, 41] width 61 height 14
click at [892, 18] on span "Preview" at bounding box center [880, 18] width 28 height 10
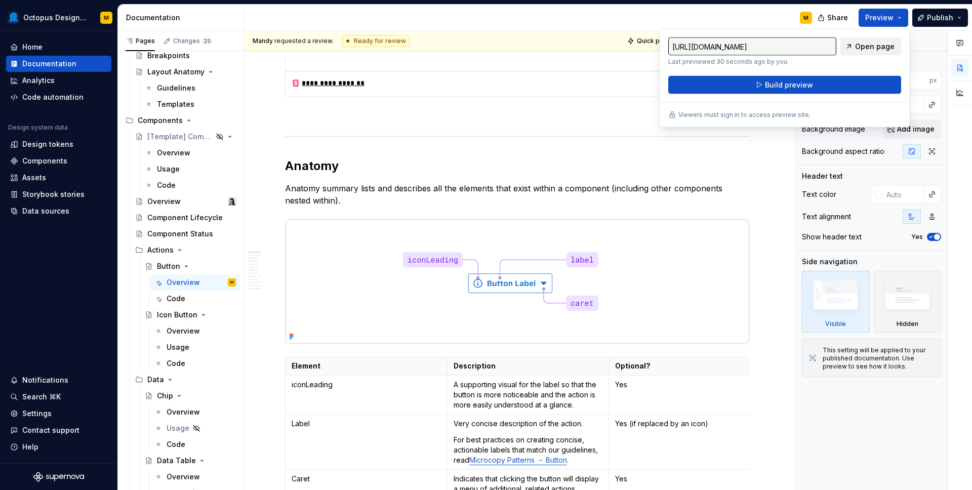
click at [869, 50] on span "Open page" at bounding box center [875, 47] width 40 height 10
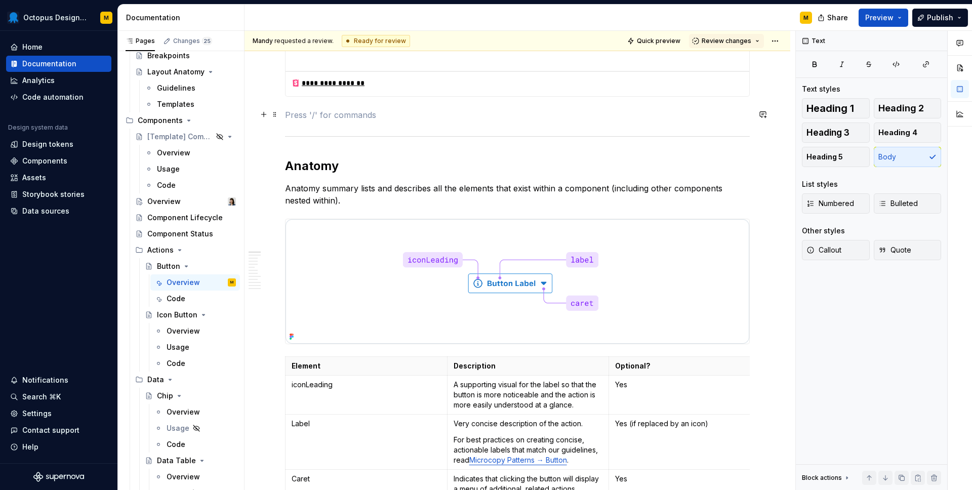
click at [540, 115] on p at bounding box center [517, 115] width 465 height 12
type textarea "*"
